Goal: Transaction & Acquisition: Purchase product/service

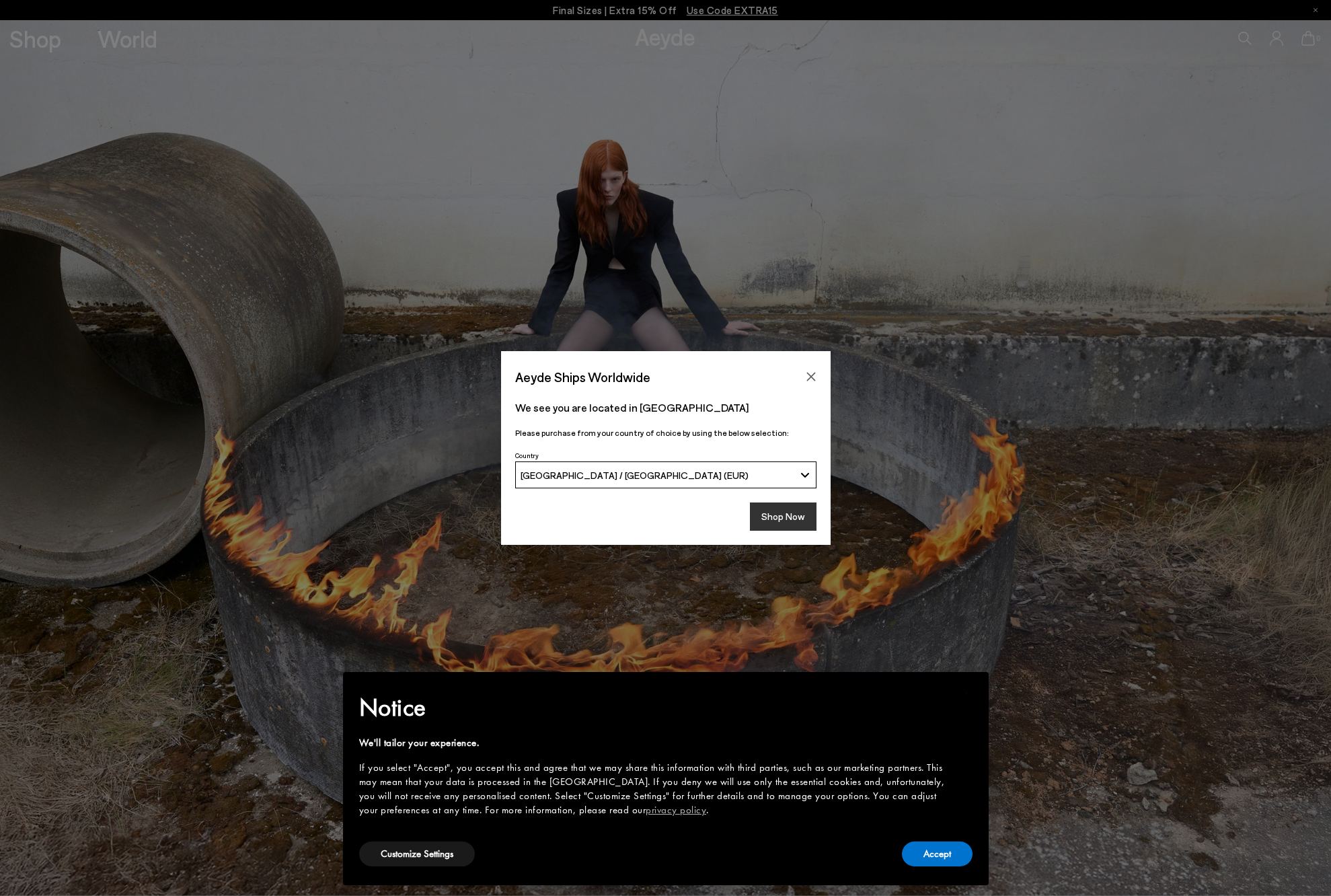
click at [789, 519] on button "Shop Now" at bounding box center [783, 516] width 67 height 28
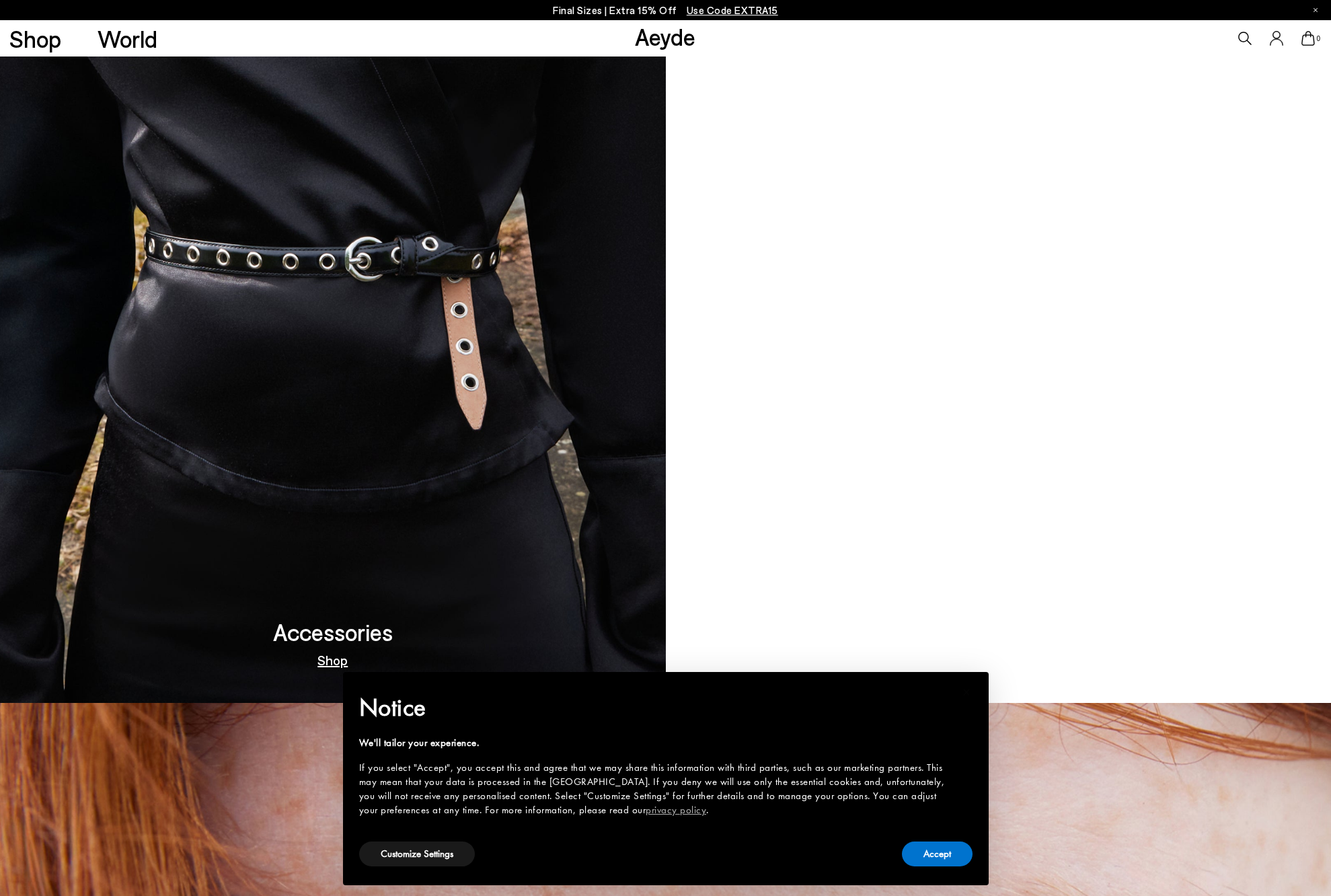
scroll to position [2362, 0]
click at [1019, 663] on link "Out Now" at bounding box center [998, 659] width 52 height 14
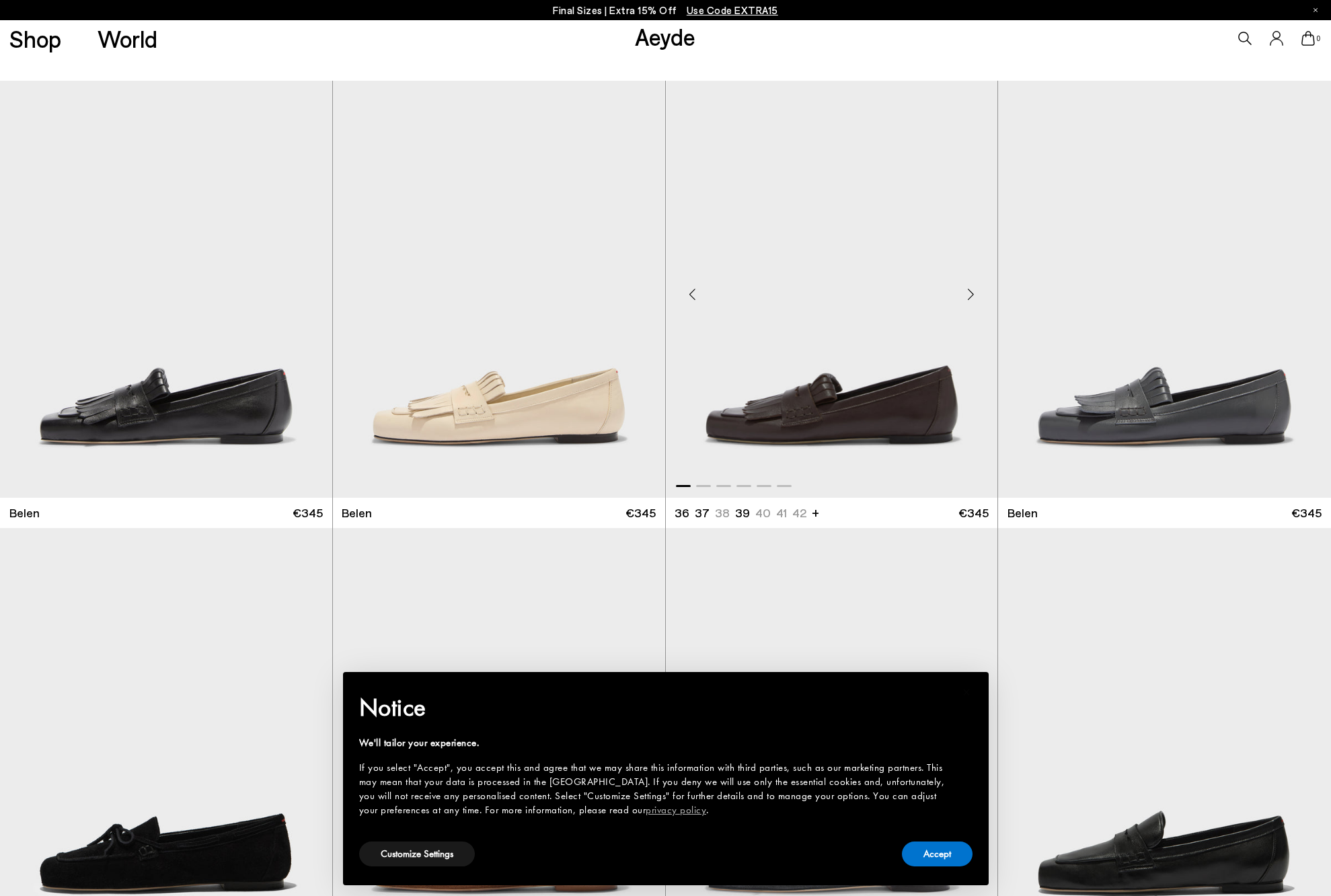
scroll to position [221, 0]
click at [310, 298] on div "Next slide" at bounding box center [305, 294] width 40 height 40
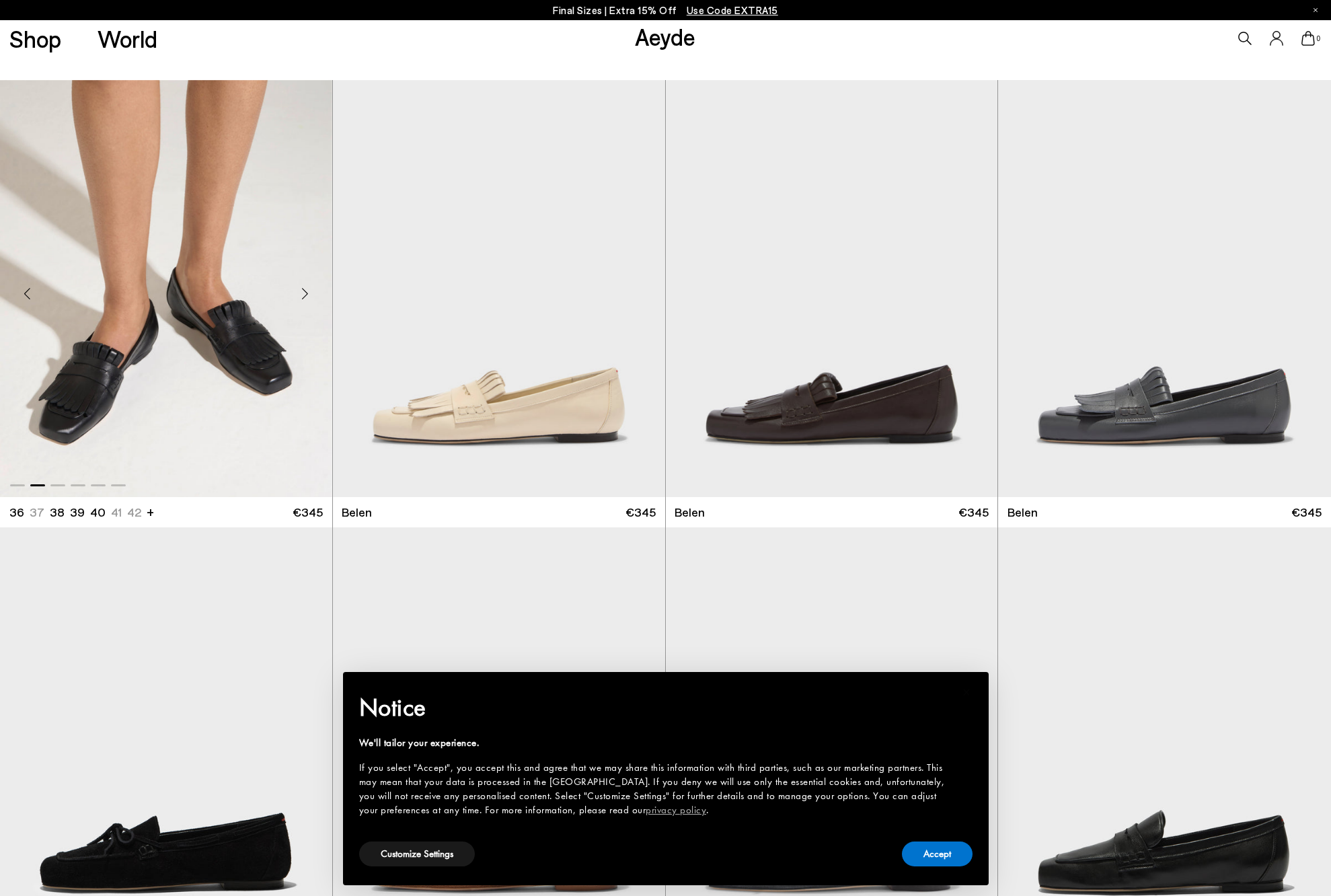
click at [310, 298] on div "Next slide" at bounding box center [305, 294] width 40 height 40
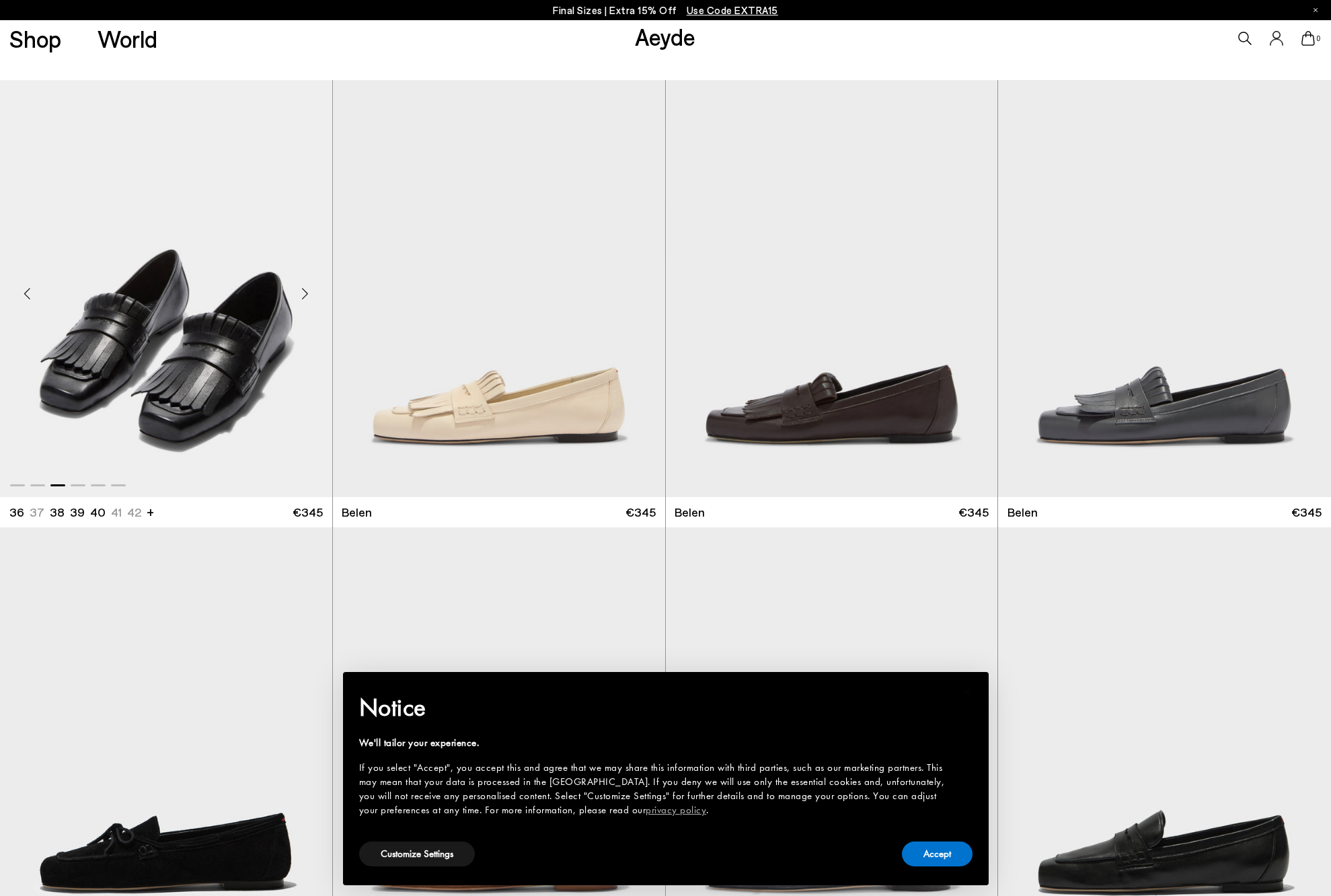
click at [310, 298] on div "Next slide" at bounding box center [305, 294] width 40 height 40
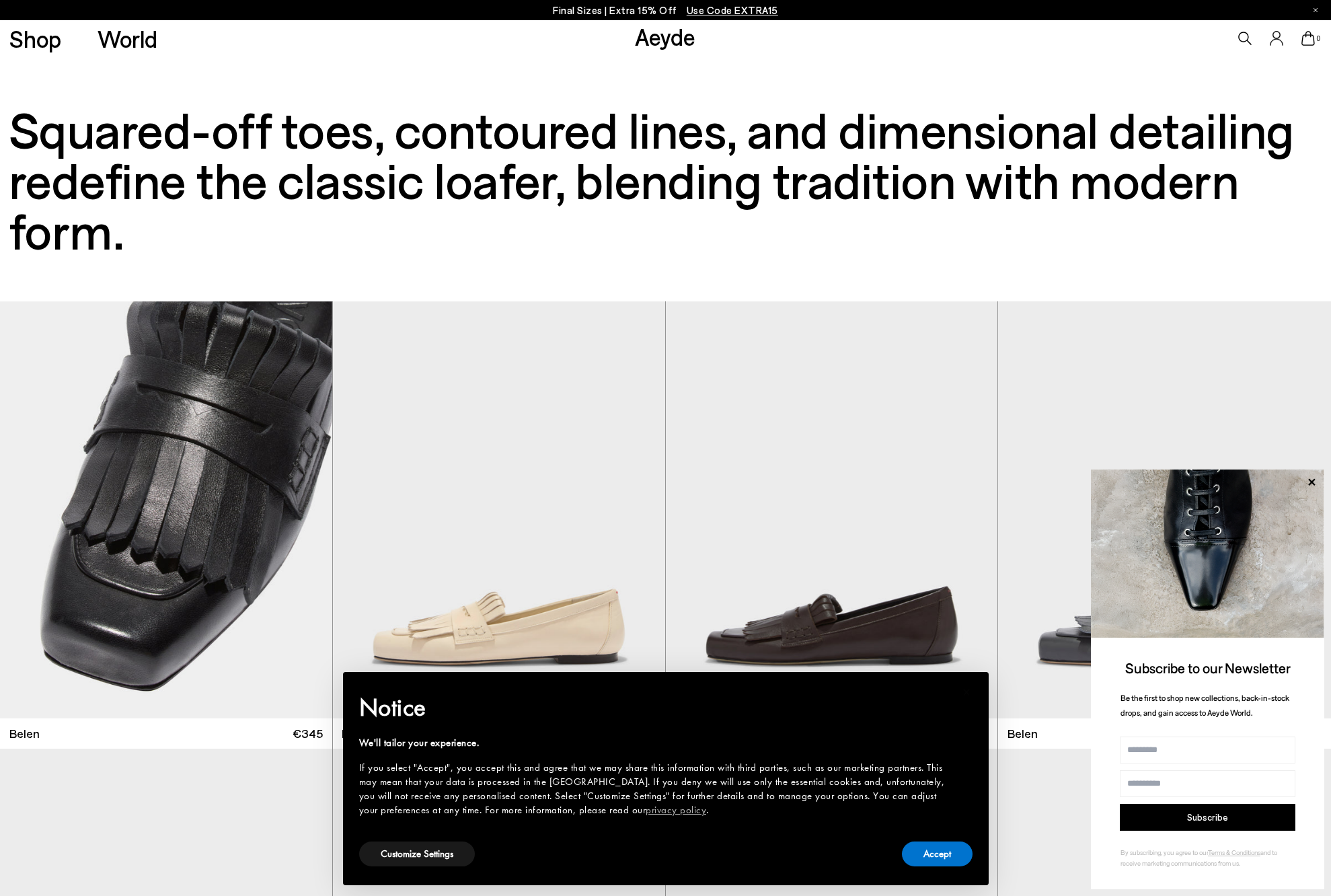
scroll to position [0, 0]
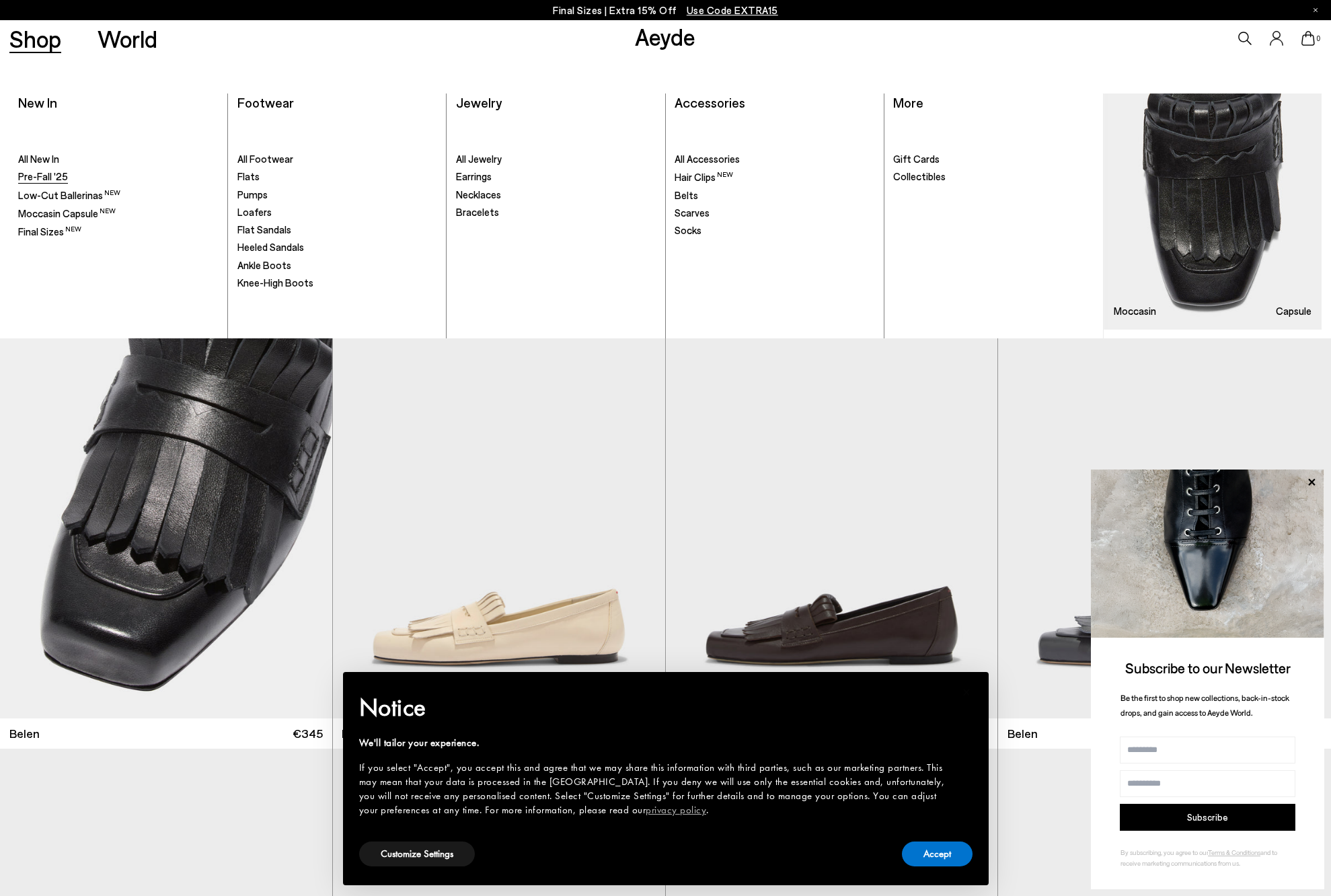
click at [51, 174] on span "Pre-Fall '25" at bounding box center [42, 176] width 50 height 12
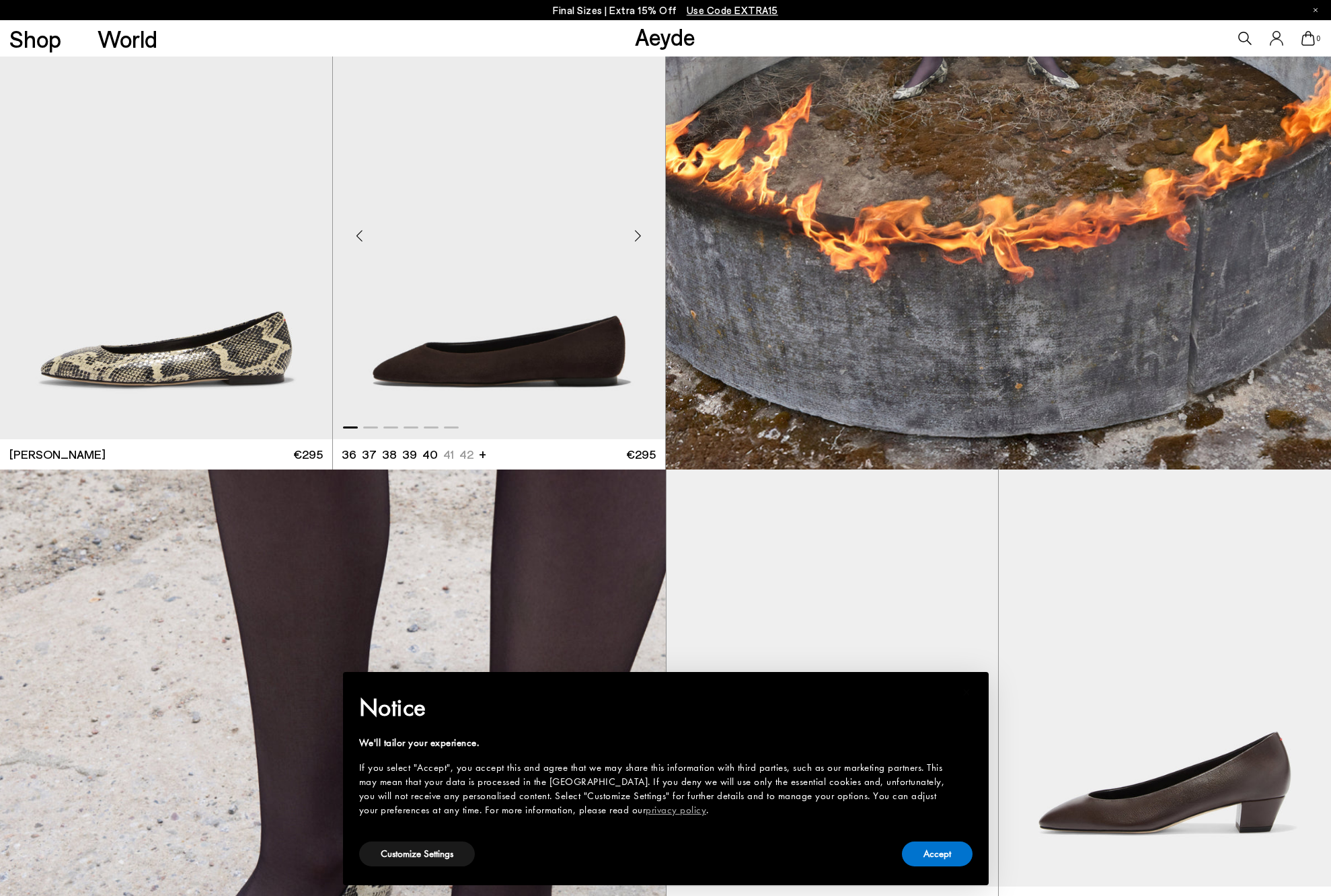
scroll to position [747, 0]
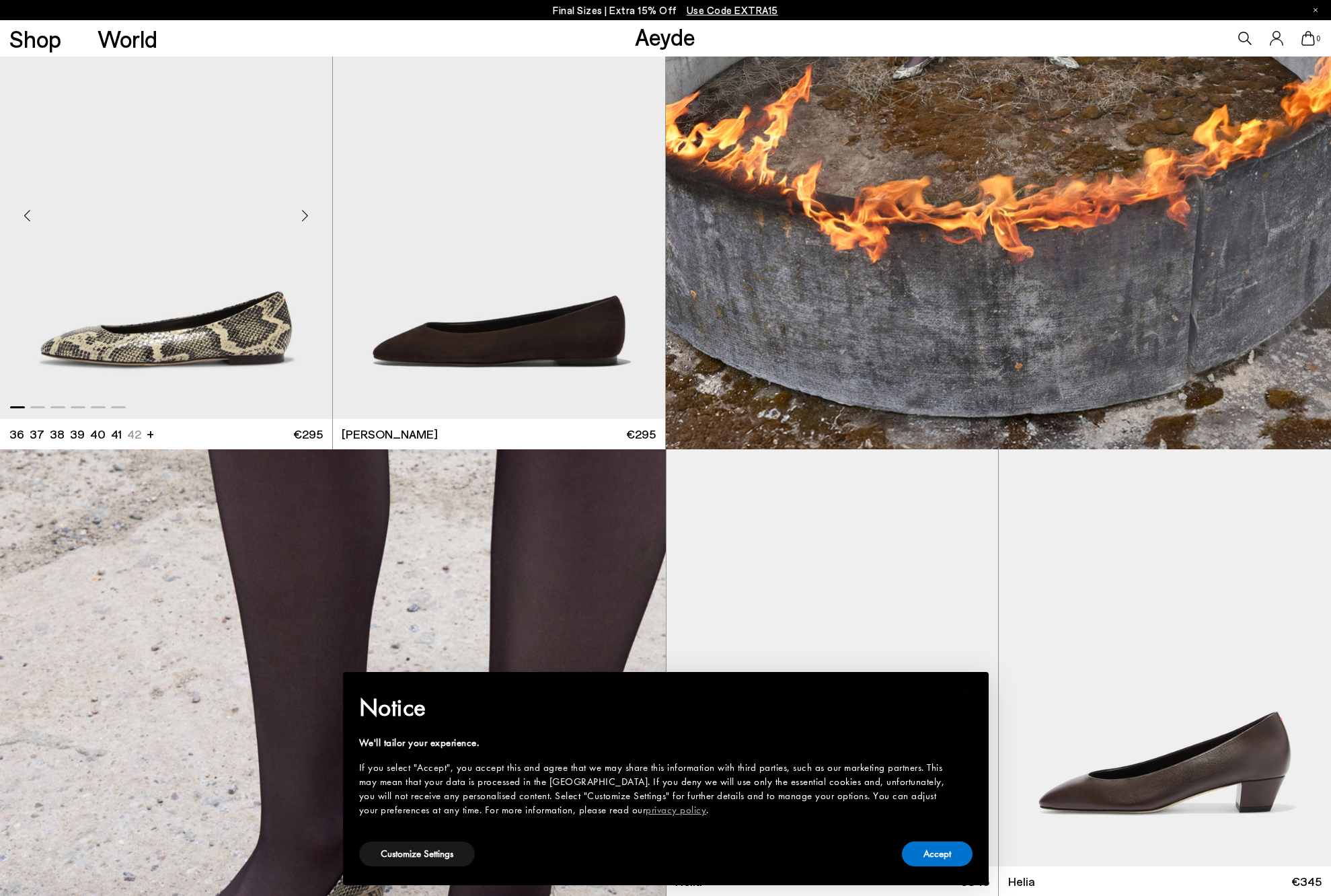
click at [212, 278] on img "1 / 6" at bounding box center [166, 209] width 332 height 417
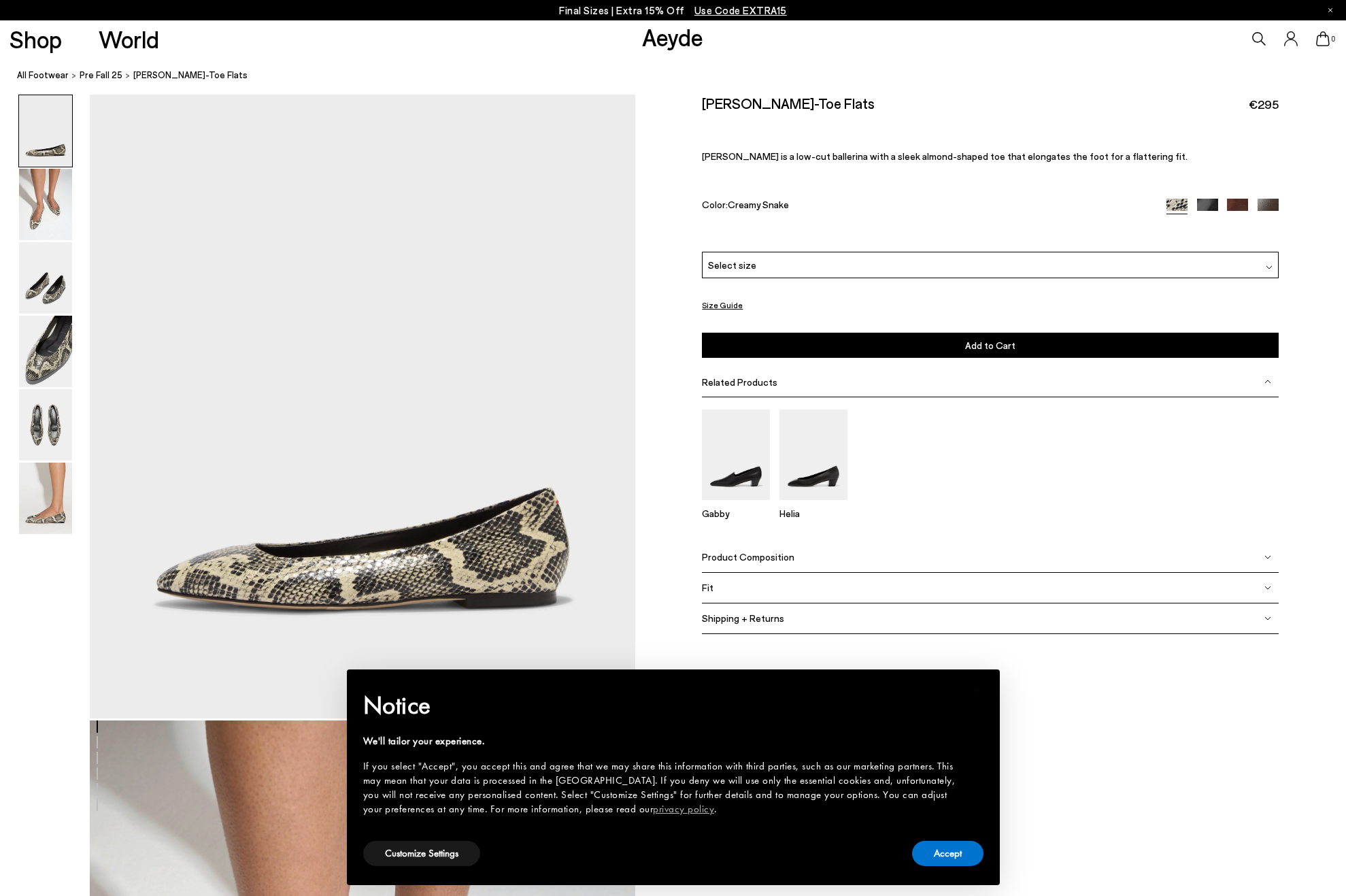
scroll to position [104, 0]
click at [33, 342] on img at bounding box center [45, 351] width 53 height 71
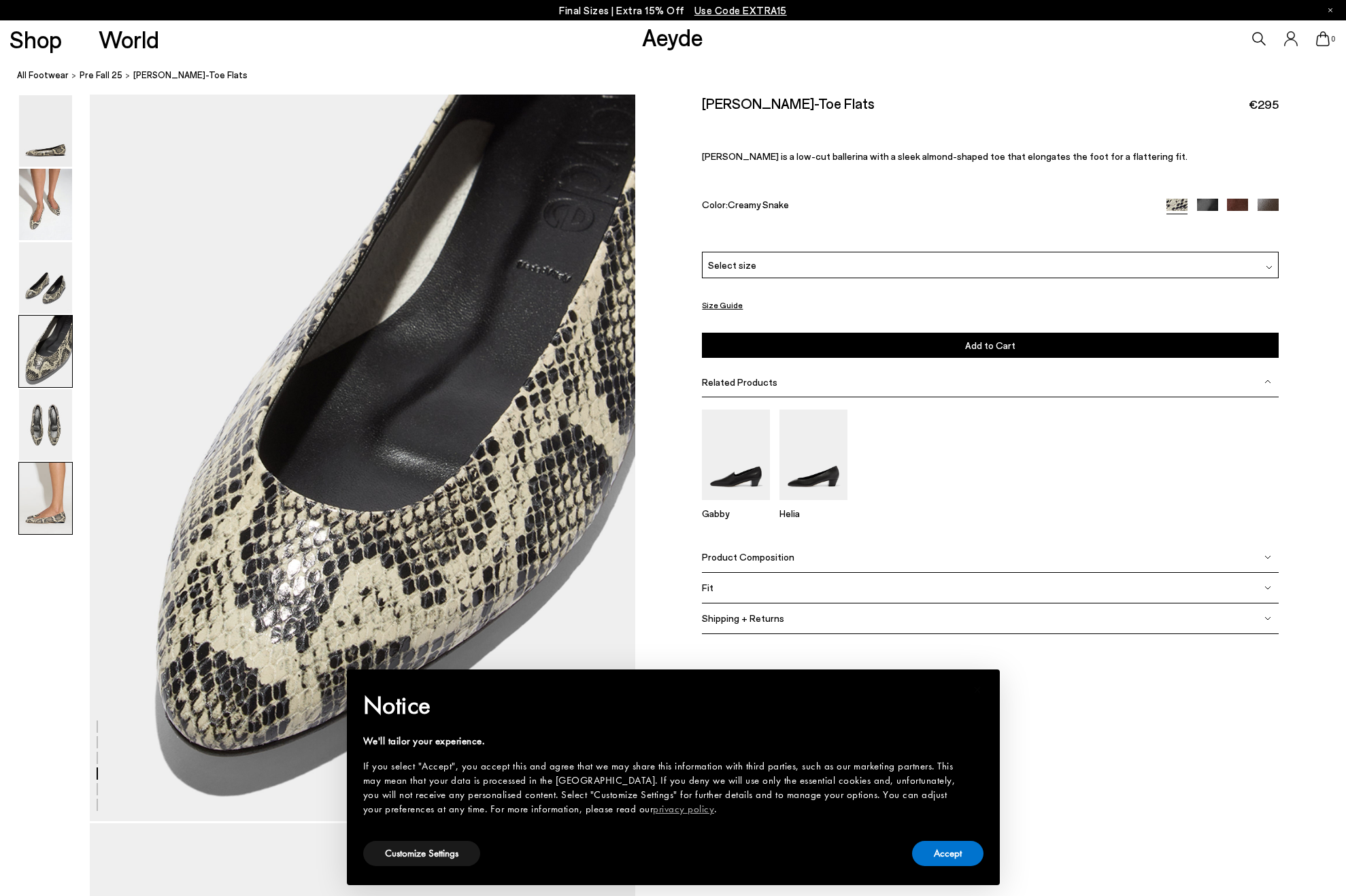
click at [49, 504] on img at bounding box center [45, 498] width 53 height 71
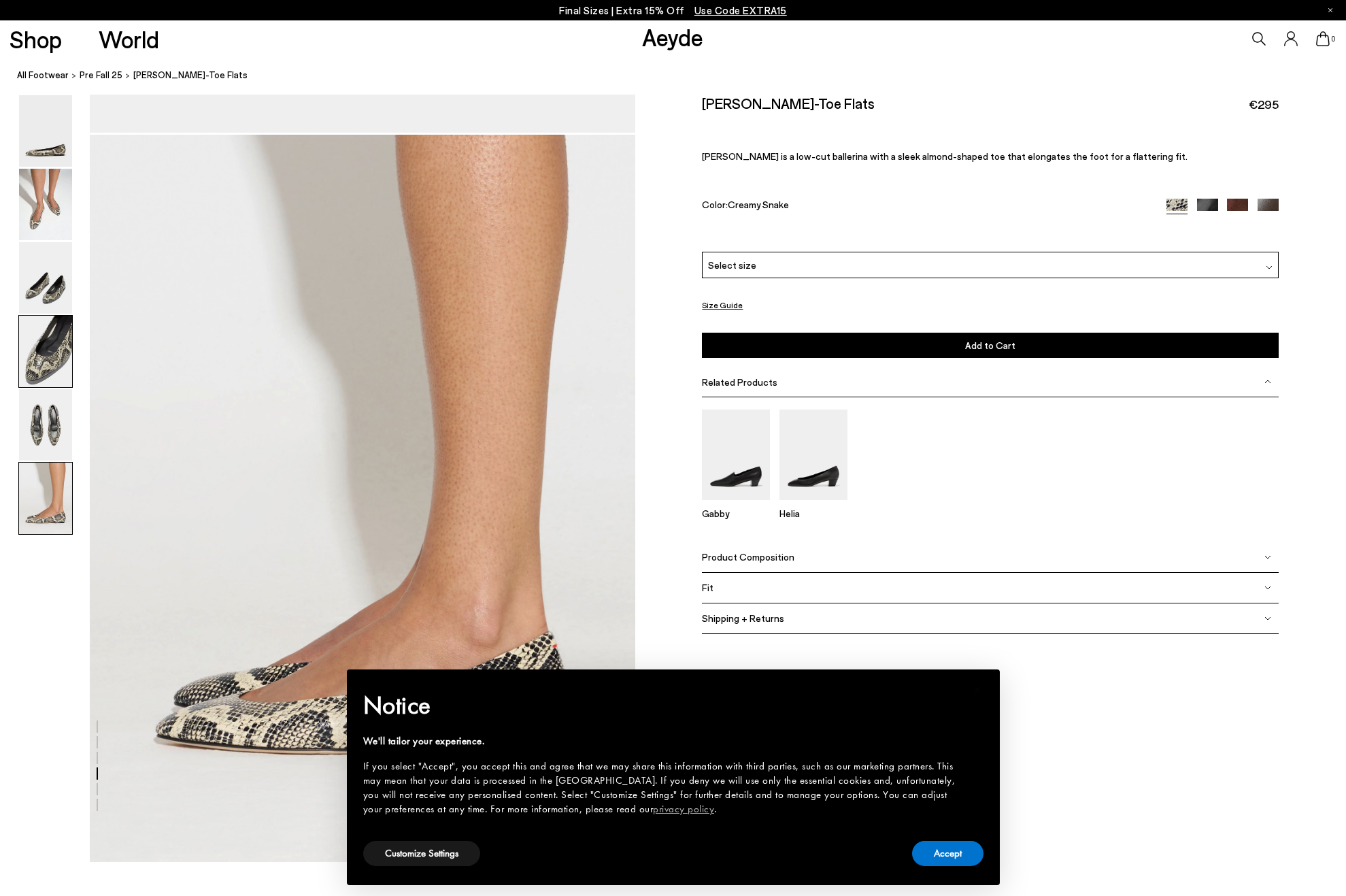
scroll to position [3739, 0]
